Goal: Navigation & Orientation: Find specific page/section

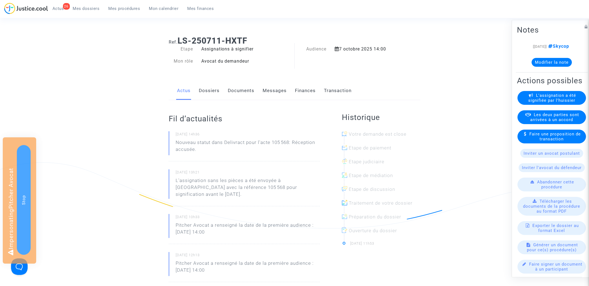
click at [242, 91] on link "Documents" at bounding box center [241, 91] width 27 height 18
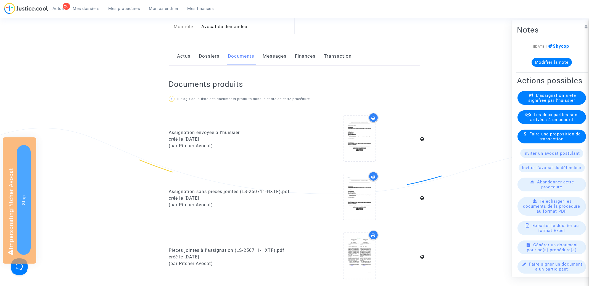
scroll to position [28, 0]
